Goal: Task Accomplishment & Management: Manage account settings

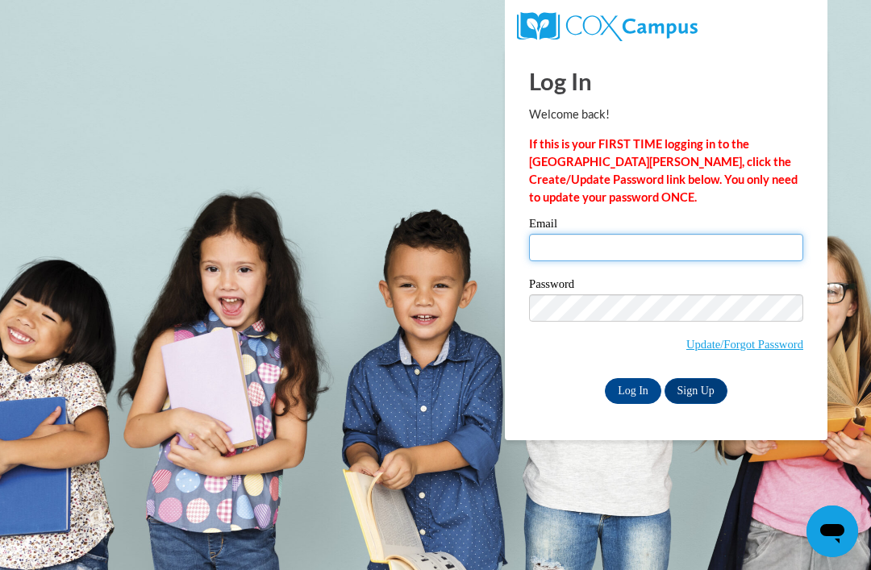
click at [616, 240] on input "Email" at bounding box center [666, 247] width 274 height 27
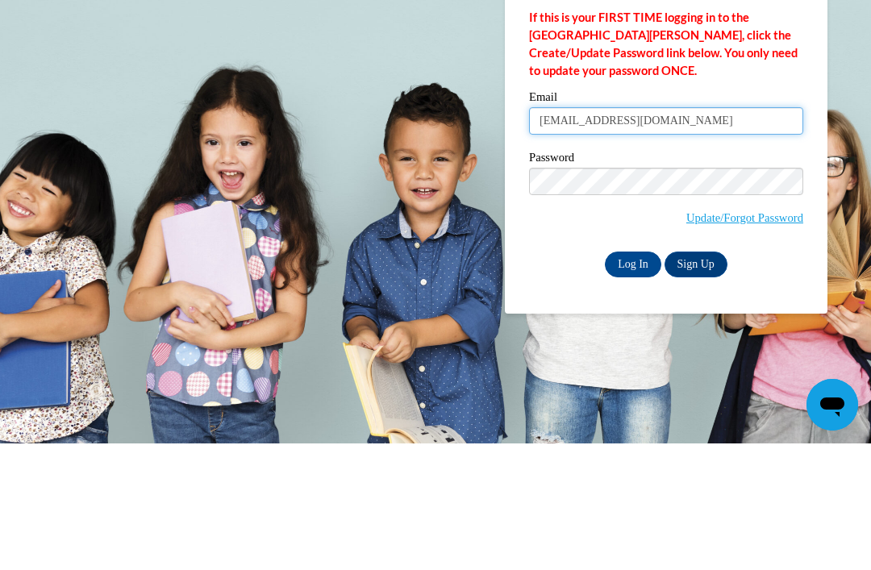
type input "[EMAIL_ADDRESS][DOMAIN_NAME]"
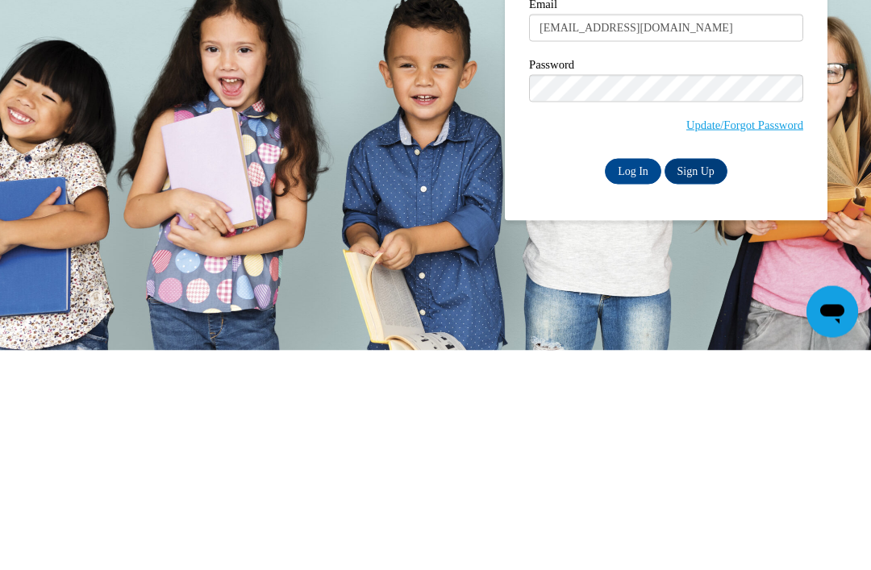
click at [636, 378] on input "Log In" at bounding box center [633, 391] width 56 height 26
click at [627, 388] on input "Log In" at bounding box center [633, 391] width 56 height 26
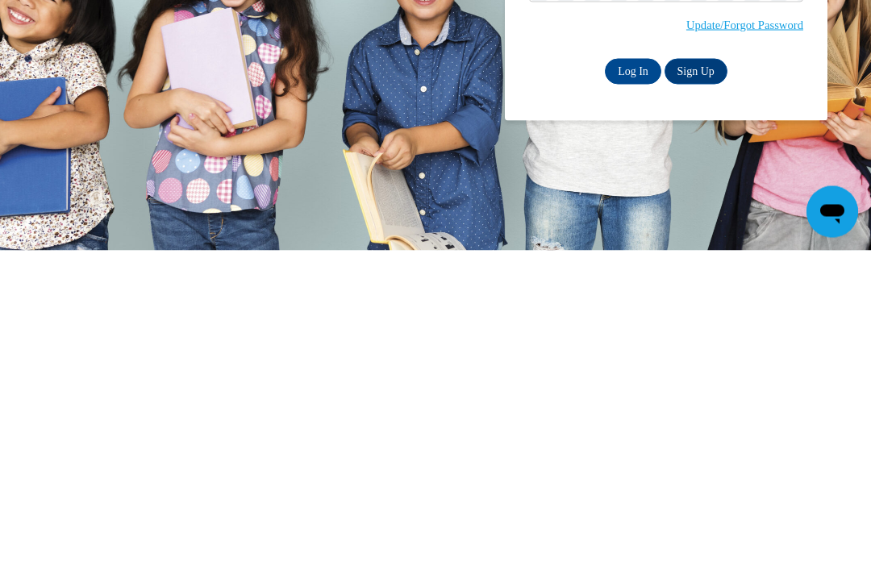
click at [759, 338] on link "Update/Forgot Password" at bounding box center [744, 344] width 117 height 13
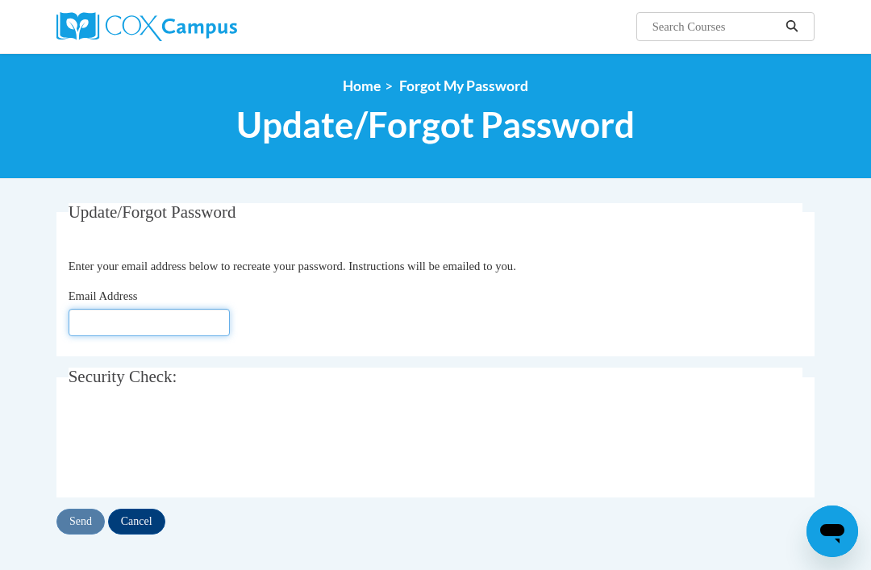
click at [114, 317] on input "Email Address" at bounding box center [149, 322] width 161 height 27
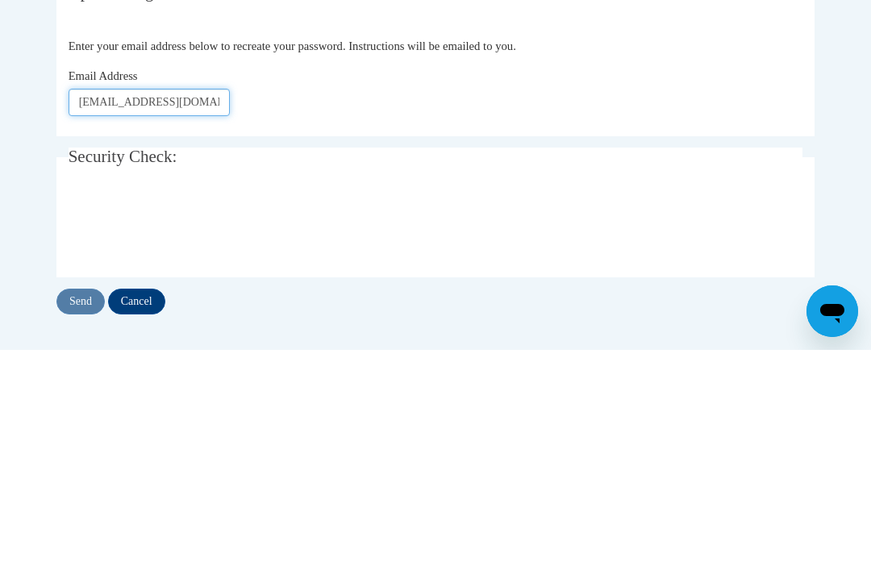
type input "onealraezita@gmail.com"
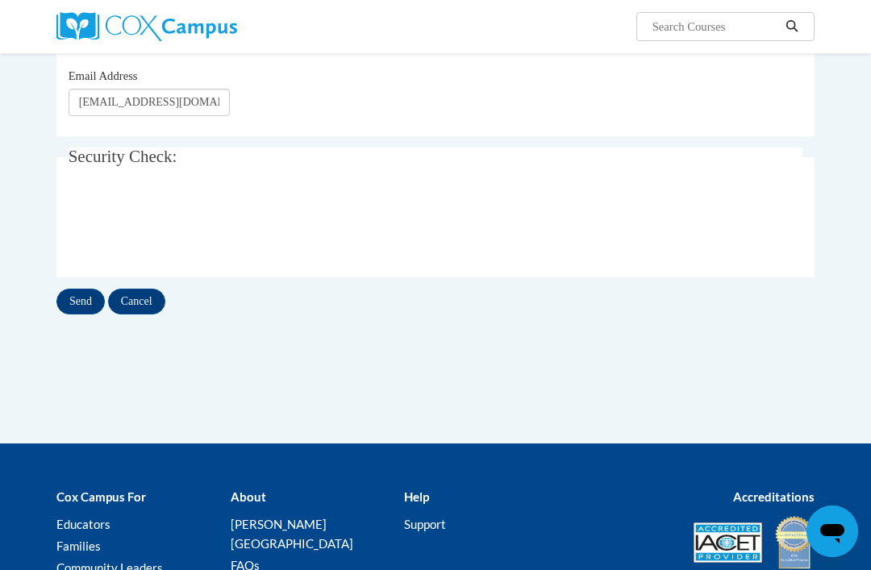
click at [74, 298] on input "Send" at bounding box center [80, 302] width 48 height 26
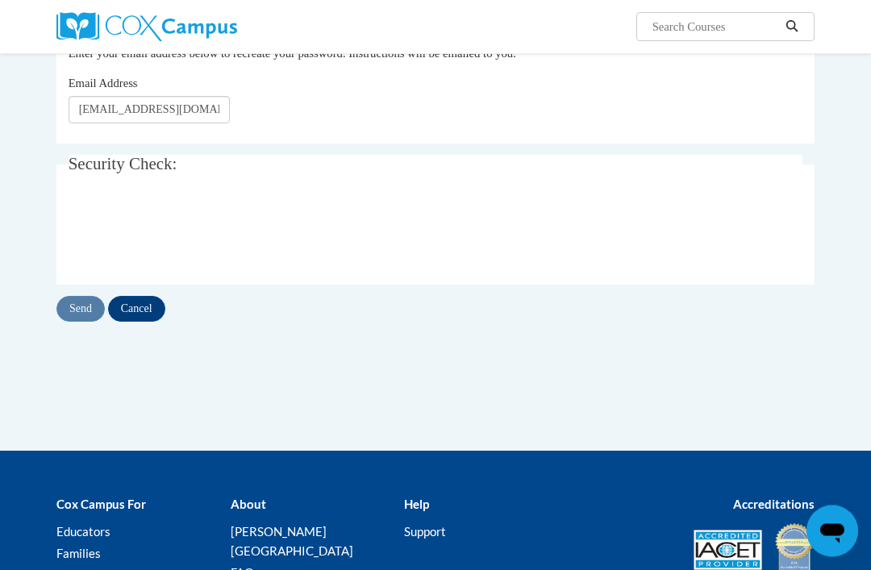
scroll to position [256, 0]
click at [143, 305] on input "Cancel" at bounding box center [136, 309] width 57 height 26
